Goal: Task Accomplishment & Management: Use online tool/utility

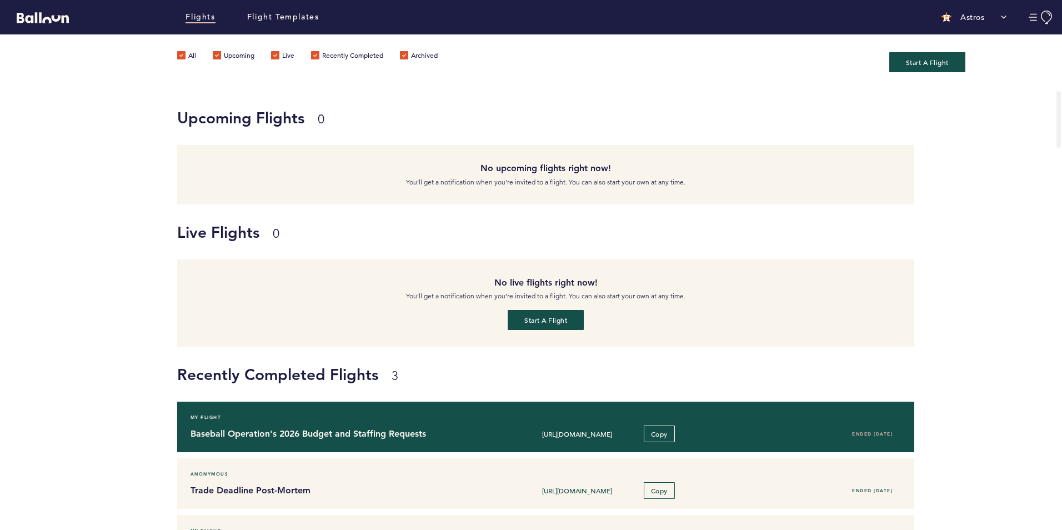
click at [314, 439] on h4 "Baseball Operation's 2026 Budget and Staffing Requests" at bounding box center [333, 433] width 286 height 13
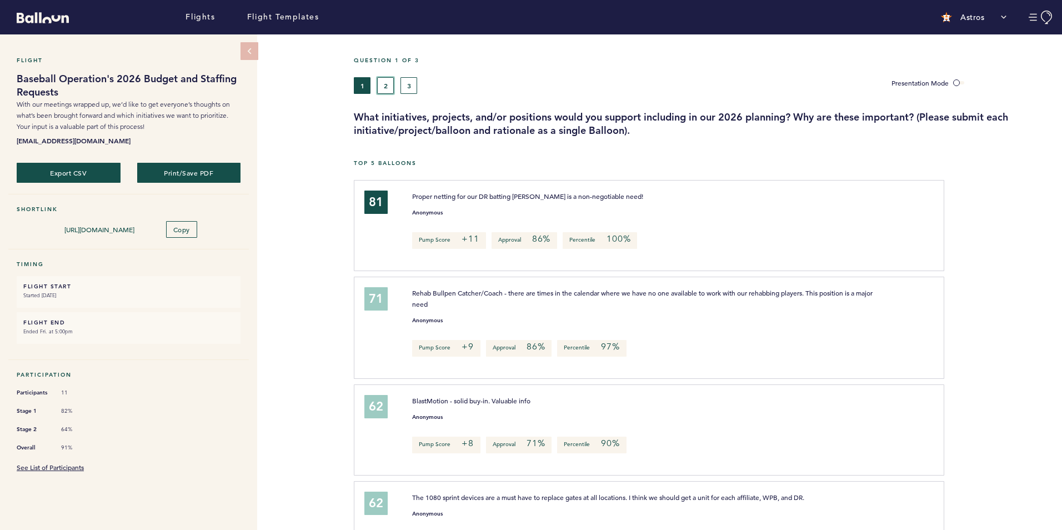
click at [387, 81] on button "2" at bounding box center [385, 85] width 17 height 17
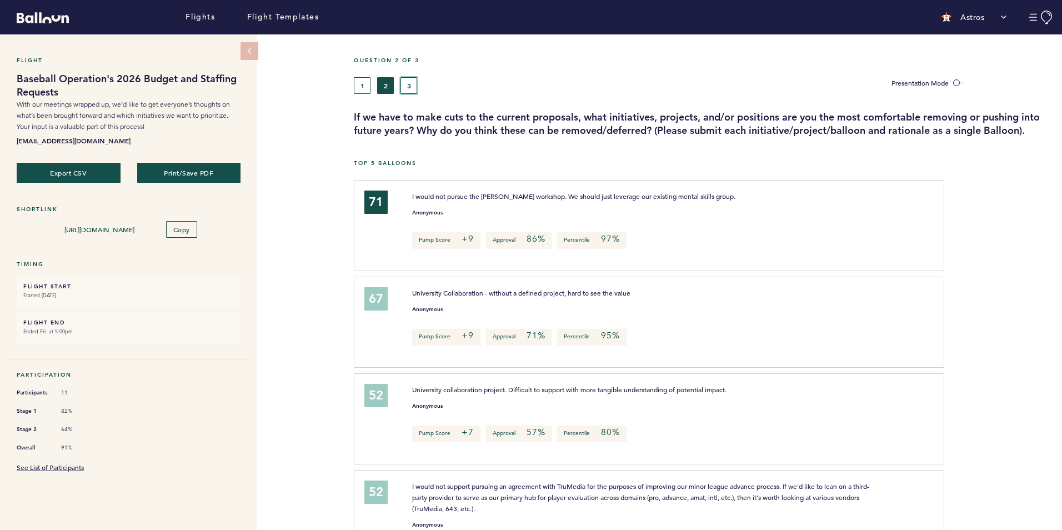
click at [406, 83] on button "3" at bounding box center [408, 85] width 17 height 17
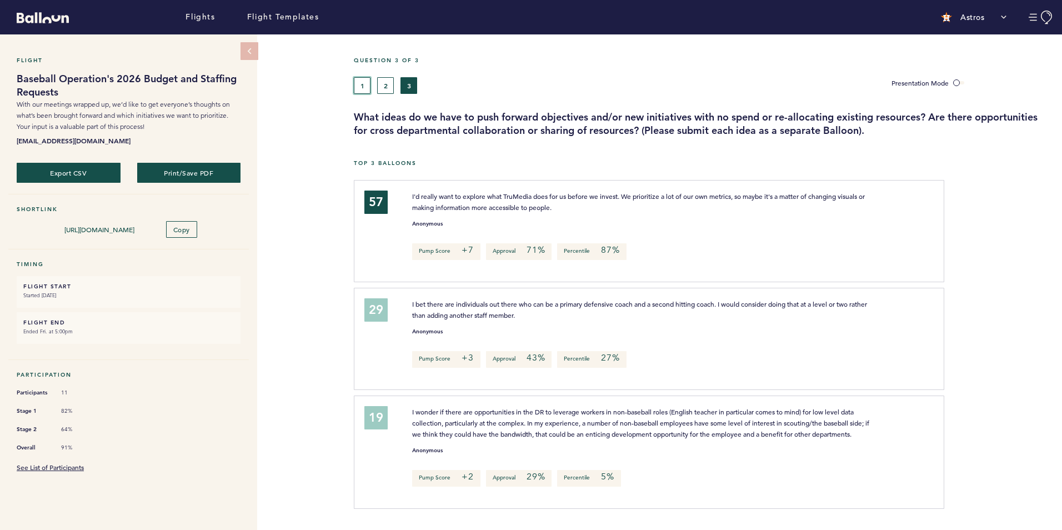
click at [363, 84] on button "1" at bounding box center [362, 85] width 17 height 17
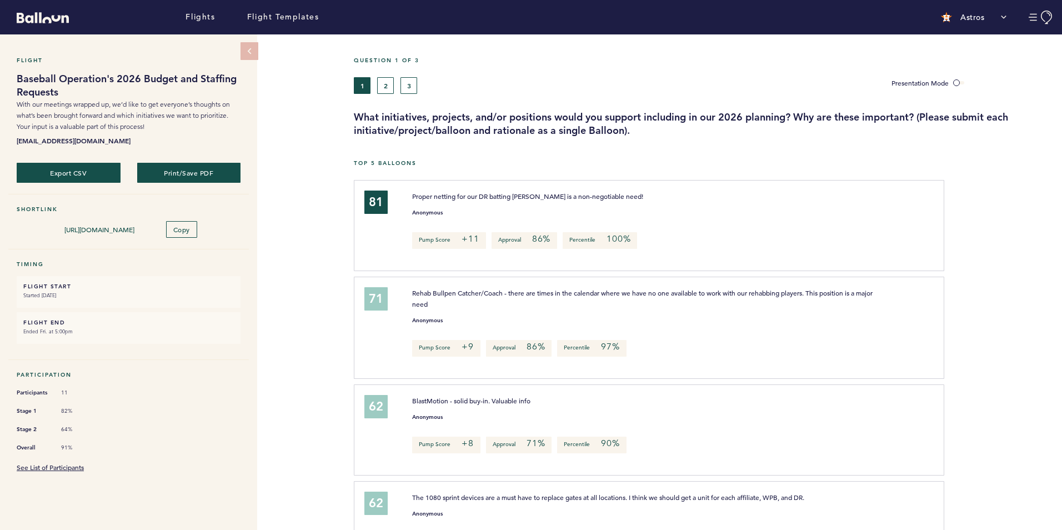
click at [304, 369] on div "Flight Baseball Operation's 2026 Budget and Staffing Requests With our meetings…" at bounding box center [531, 281] width 1062 height 495
click at [78, 463] on link "See List of Participants" at bounding box center [50, 467] width 67 height 9
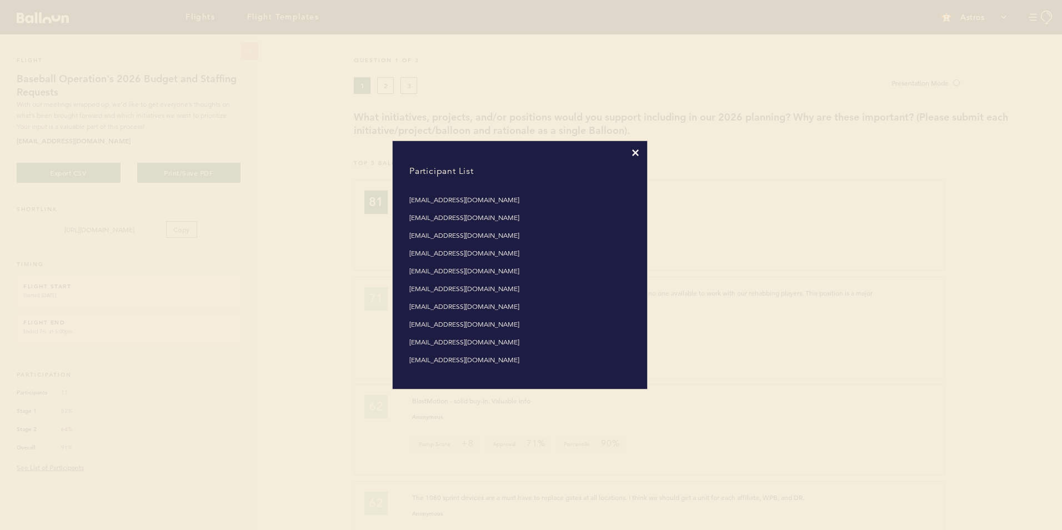
click at [635, 151] on icon at bounding box center [635, 152] width 7 height 7
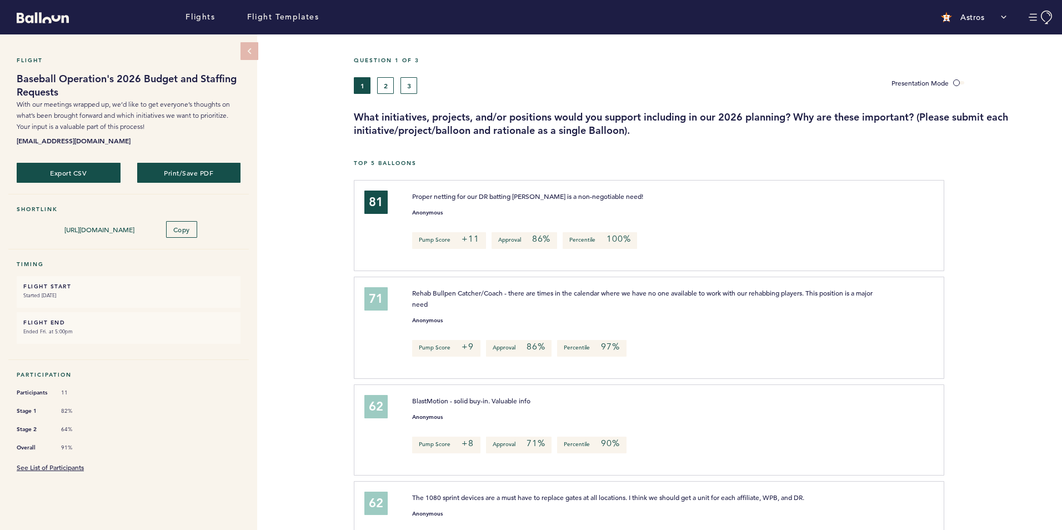
click at [307, 321] on div "Flight Baseball Operation's 2026 Budget and Staffing Requests With our meetings…" at bounding box center [531, 281] width 1062 height 495
